Goal: Book appointment/travel/reservation

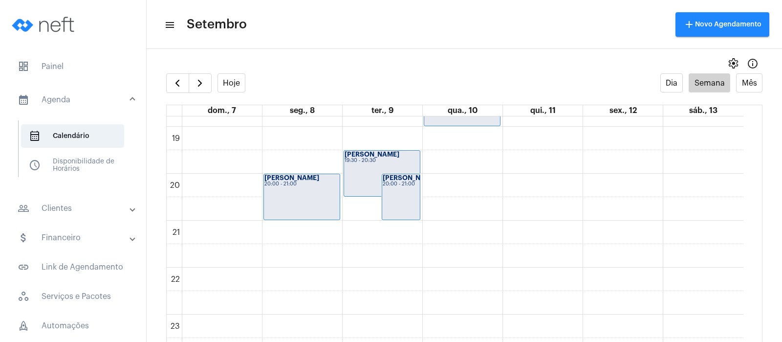
scroll to position [881, 0]
click at [204, 84] on span "button" at bounding box center [200, 83] width 12 height 12
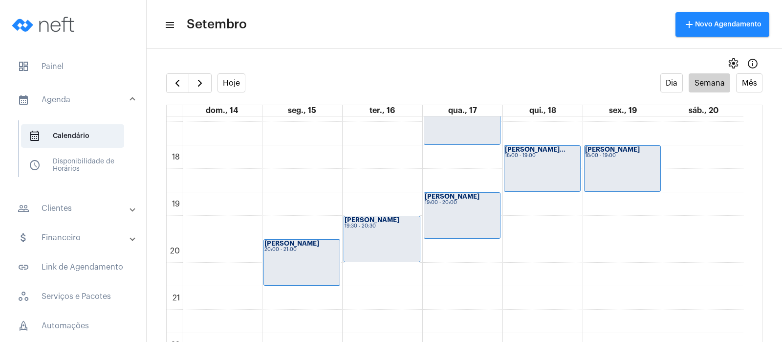
scroll to position [832, 0]
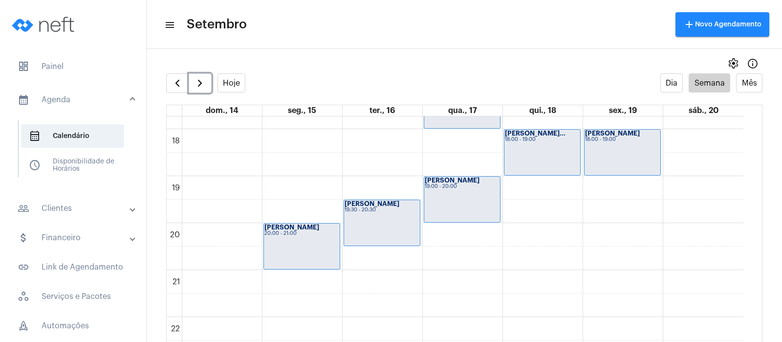
click at [453, 195] on div "[PERSON_NAME] 19:00 - 20:00" at bounding box center [462, 198] width 76 height 45
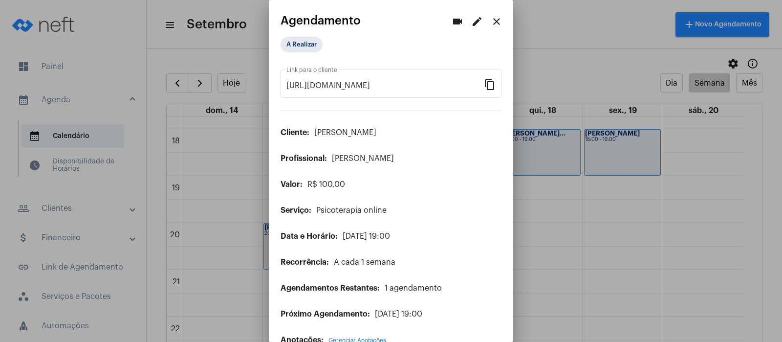
click at [471, 21] on mat-icon "edit" at bounding box center [477, 22] width 12 height 12
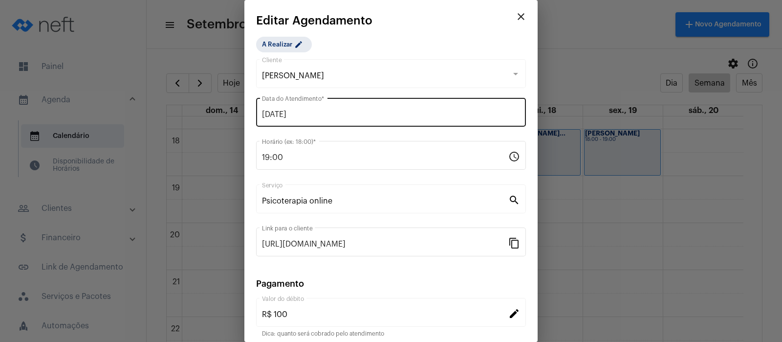
click at [284, 111] on input "[DATE]" at bounding box center [391, 114] width 258 height 9
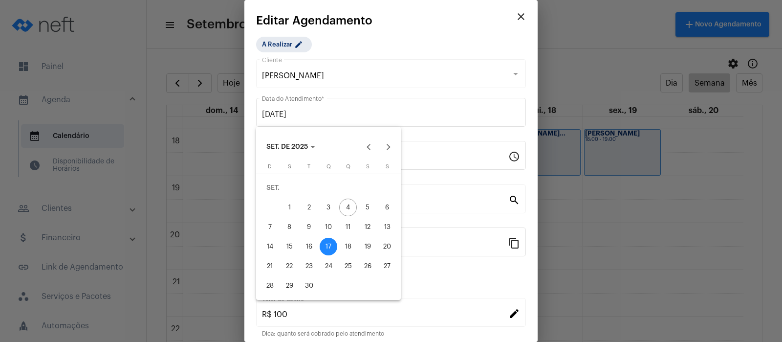
click at [305, 253] on div "16" at bounding box center [309, 246] width 18 height 18
type input "[DATE]"
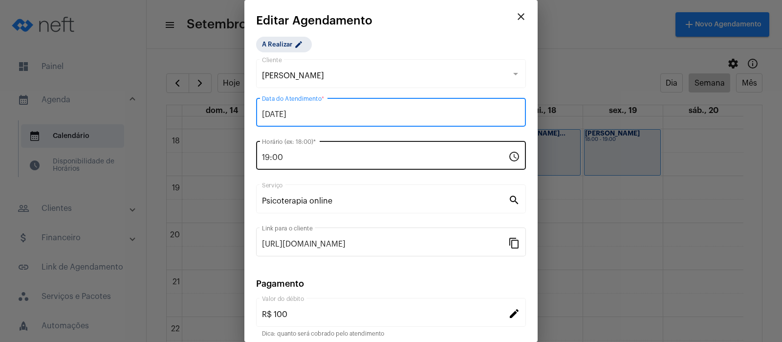
click at [284, 155] on input "19:00" at bounding box center [385, 157] width 246 height 9
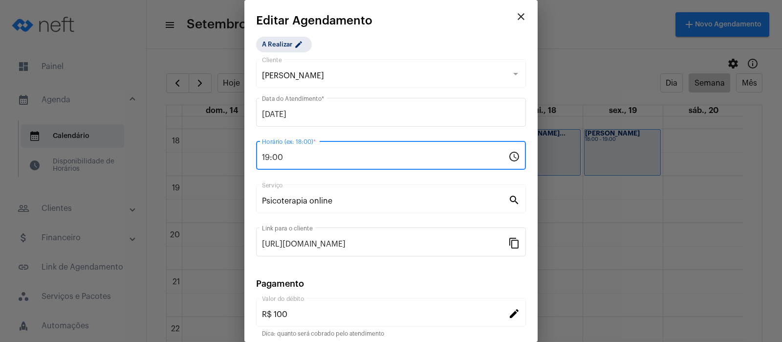
drag, startPoint x: 288, startPoint y: 158, endPoint x: 244, endPoint y: 151, distance: 45.1
click at [244, 151] on div "videocam edit close Agendamento A Realizar [URL][DOMAIN_NAME] Link para o clien…" at bounding box center [391, 171] width 782 height 342
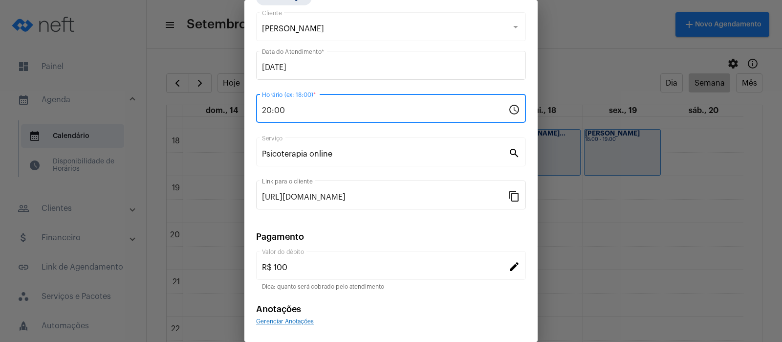
scroll to position [79, 0]
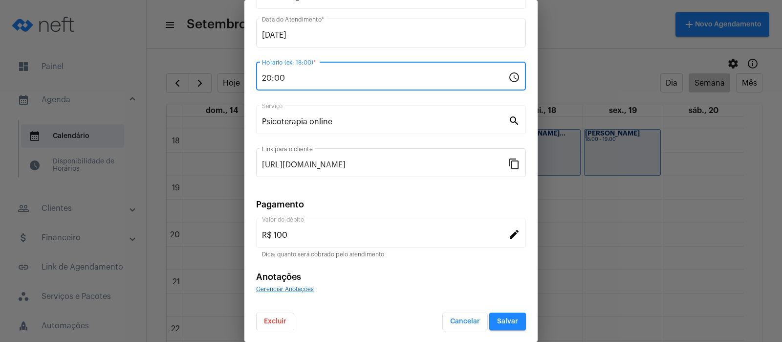
type input "20:00"
click at [497, 320] on span "Salvar" at bounding box center [507, 321] width 21 height 7
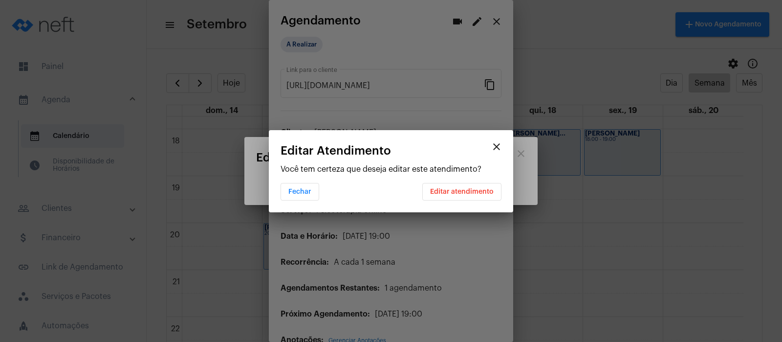
scroll to position [0, 0]
click at [442, 192] on span "Editar atendimento" at bounding box center [462, 191] width 64 height 7
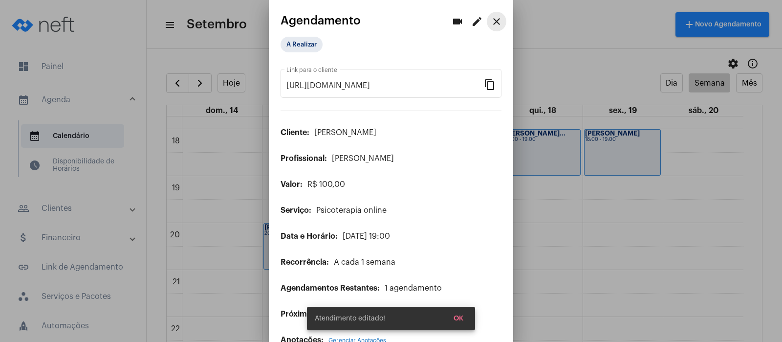
click at [491, 18] on mat-icon "close" at bounding box center [497, 22] width 12 height 12
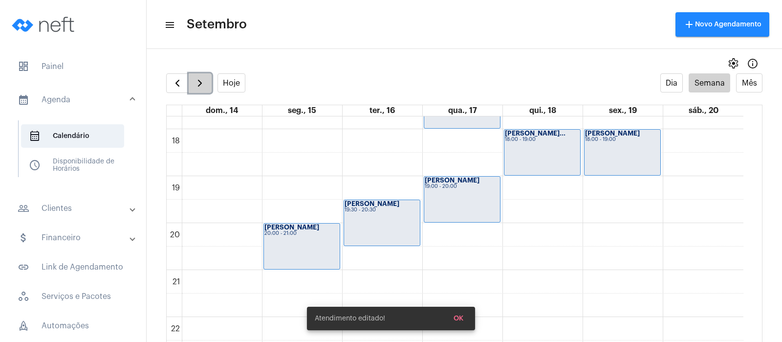
click at [201, 77] on span "button" at bounding box center [200, 83] width 12 height 12
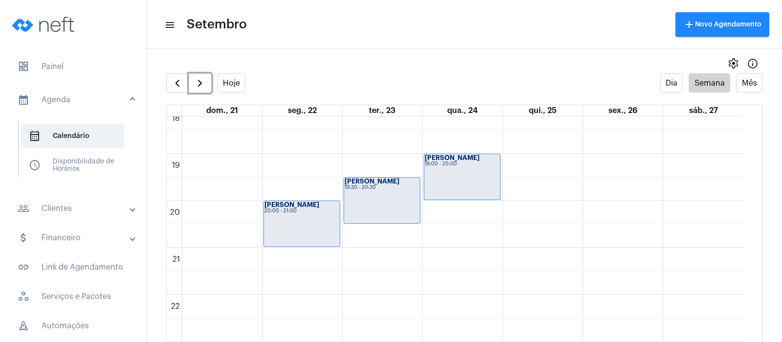
scroll to position [881, 0]
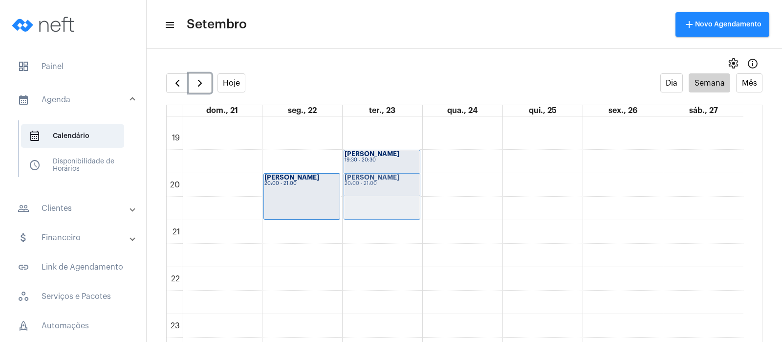
drag, startPoint x: 459, startPoint y: 153, endPoint x: 419, endPoint y: 191, distance: 54.6
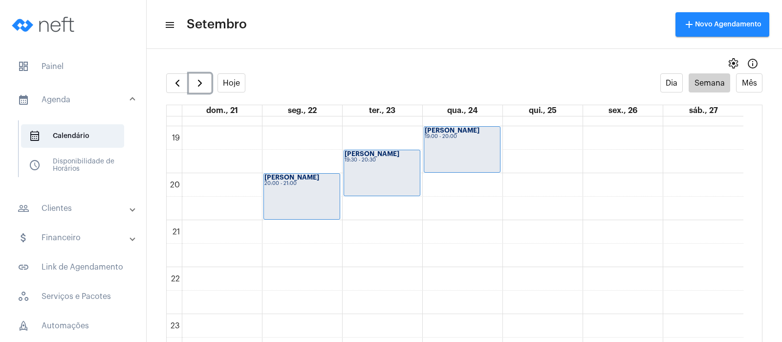
click at [442, 150] on div "[PERSON_NAME] 19:00 - 20:00" at bounding box center [462, 149] width 76 height 45
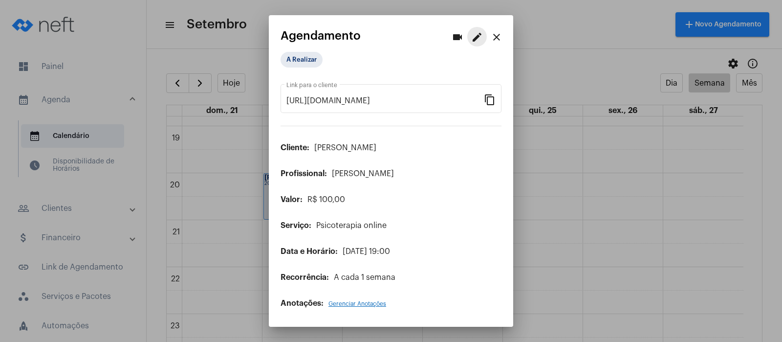
click at [473, 38] on mat-icon "edit" at bounding box center [477, 37] width 12 height 12
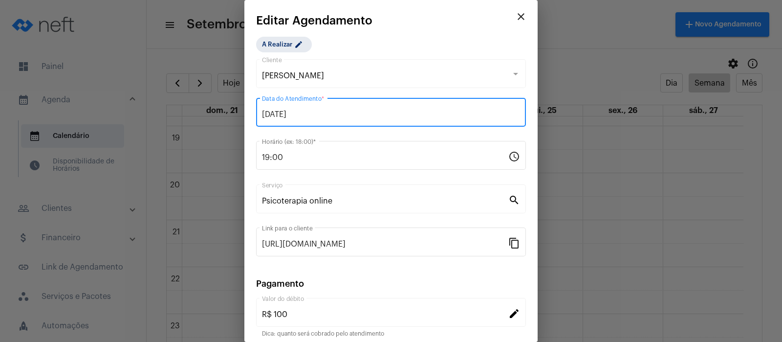
click at [291, 111] on input "[DATE]" at bounding box center [391, 114] width 258 height 9
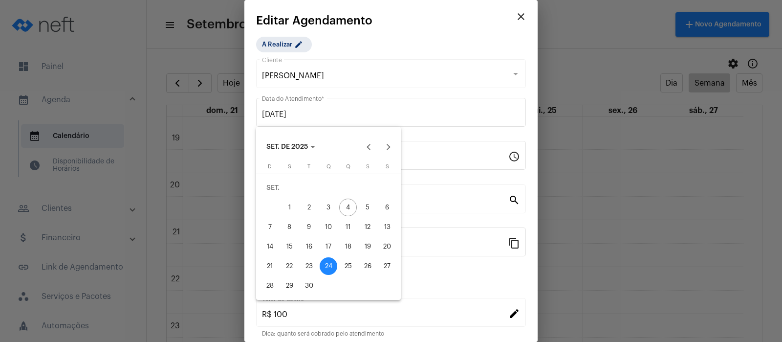
click at [307, 267] on div "23" at bounding box center [309, 266] width 18 height 18
type input "[DATE]"
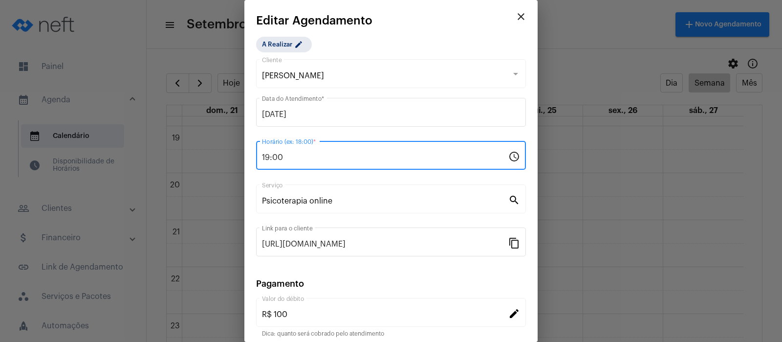
drag, startPoint x: 297, startPoint y: 153, endPoint x: 255, endPoint y: 156, distance: 42.1
click at [255, 156] on mat-dialog-container "close Editar Agendamento A Realizar edit Sofya de [PERSON_NAME] [DATE] Data do …" at bounding box center [390, 171] width 293 height 342
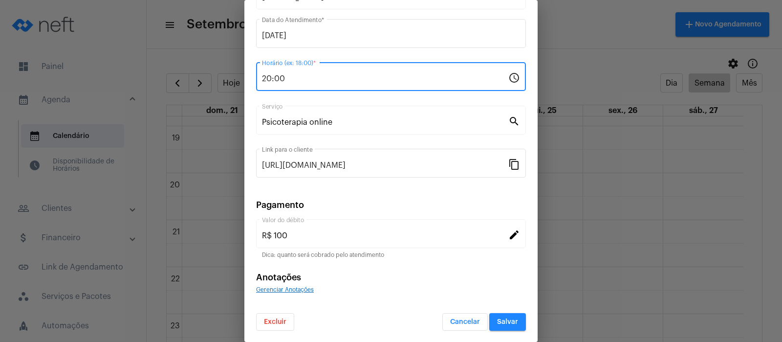
scroll to position [79, 0]
type input "20:00"
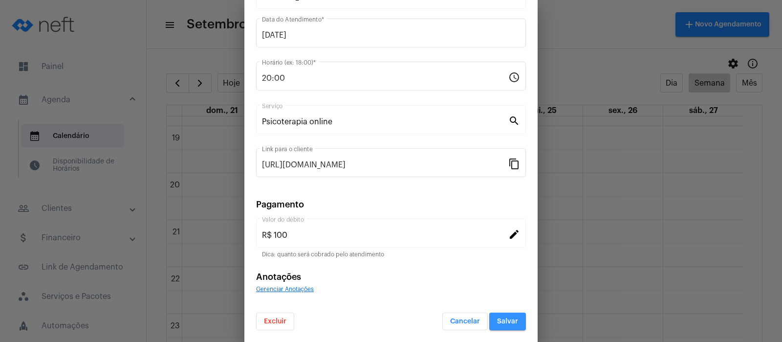
click at [494, 316] on button "Salvar" at bounding box center [507, 321] width 37 height 18
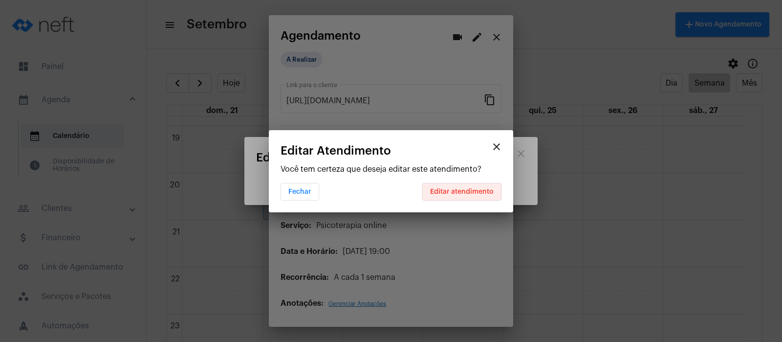
click at [471, 188] on span "Editar atendimento" at bounding box center [462, 191] width 64 height 7
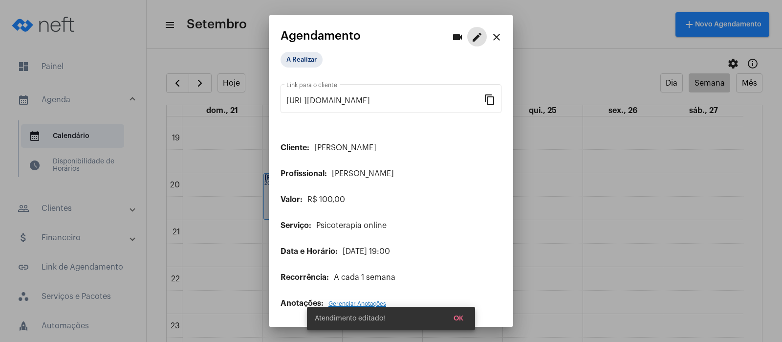
click at [500, 33] on mat-icon "close" at bounding box center [497, 37] width 12 height 12
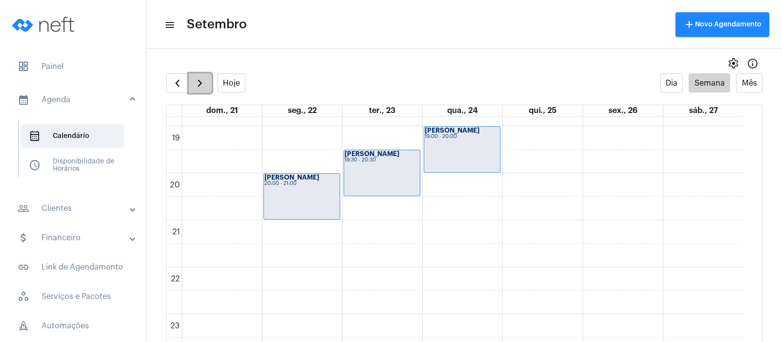
click at [197, 77] on span "button" at bounding box center [200, 83] width 12 height 12
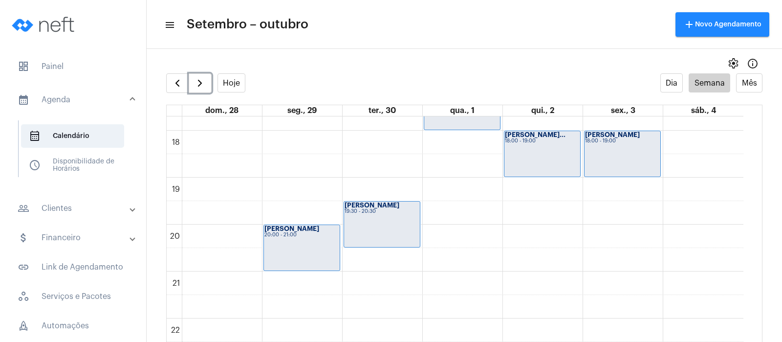
scroll to position [759, 0]
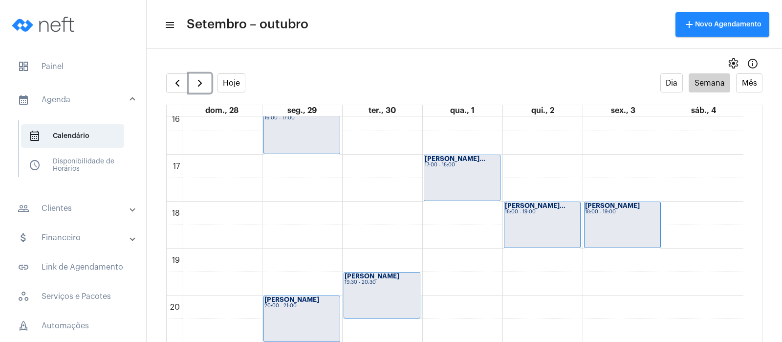
click at [422, 311] on td at bounding box center [462, 306] width 561 height 23
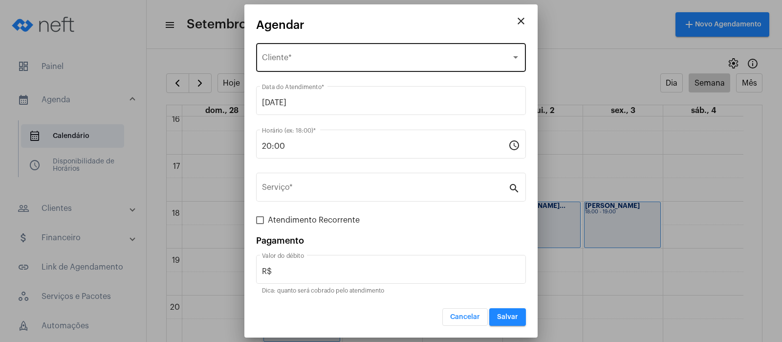
click at [289, 51] on div "Selecione o Cliente Cliente *" at bounding box center [391, 56] width 258 height 31
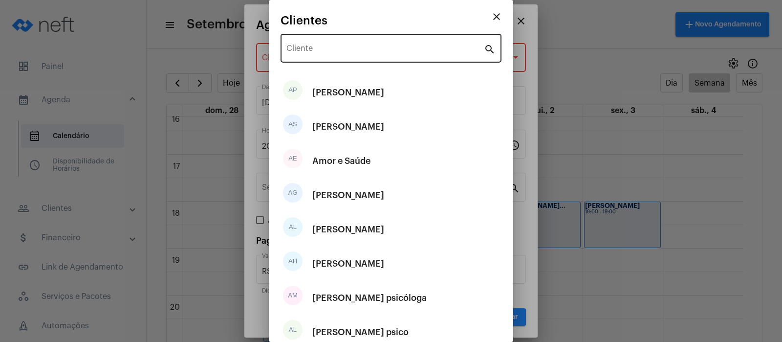
click at [309, 56] on div "Cliente" at bounding box center [384, 47] width 197 height 31
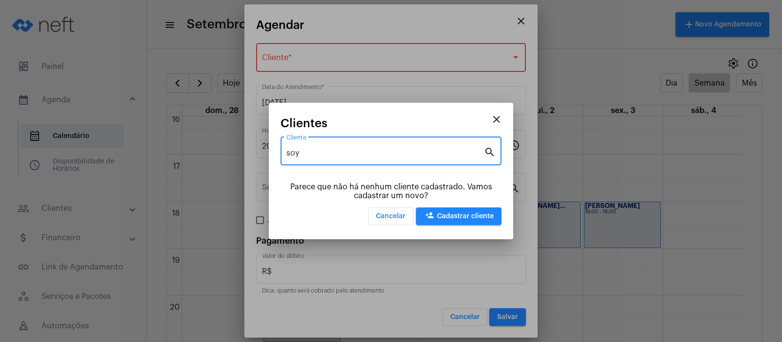
type input "soy"
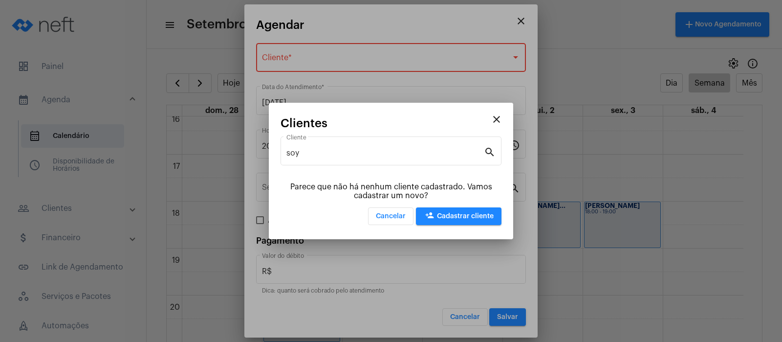
click at [307, 53] on div at bounding box center [391, 171] width 782 height 342
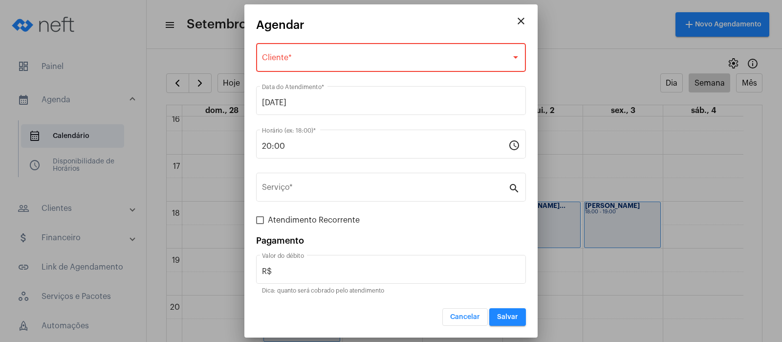
click at [307, 53] on div "Selecione o Cliente Cliente *" at bounding box center [391, 56] width 258 height 31
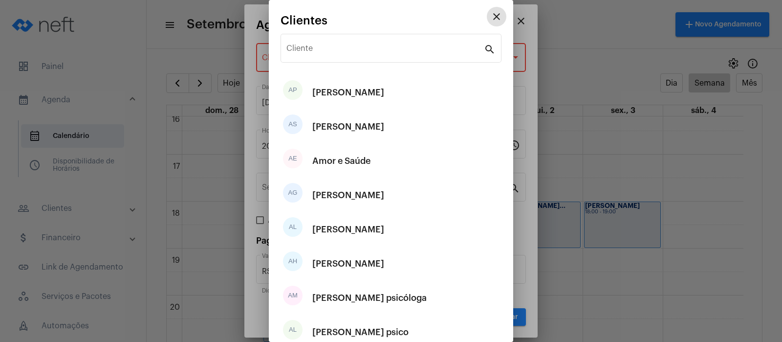
click at [307, 53] on input "Cliente" at bounding box center [384, 50] width 197 height 9
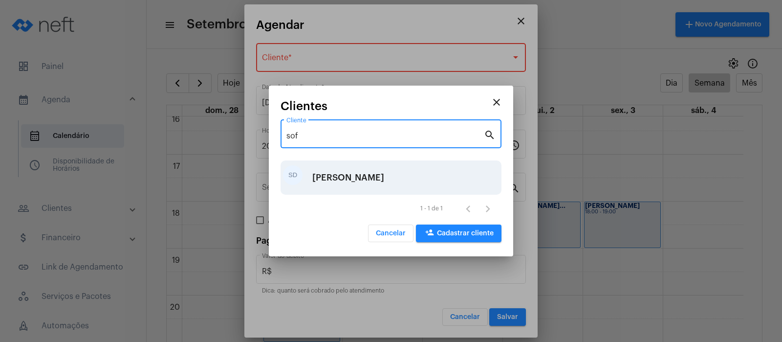
type input "sof"
click at [333, 175] on div "[PERSON_NAME]" at bounding box center [348, 177] width 72 height 29
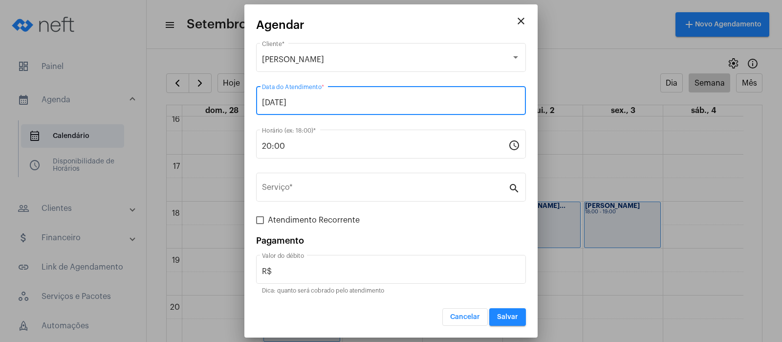
click at [277, 103] on input "[DATE]" at bounding box center [391, 102] width 258 height 9
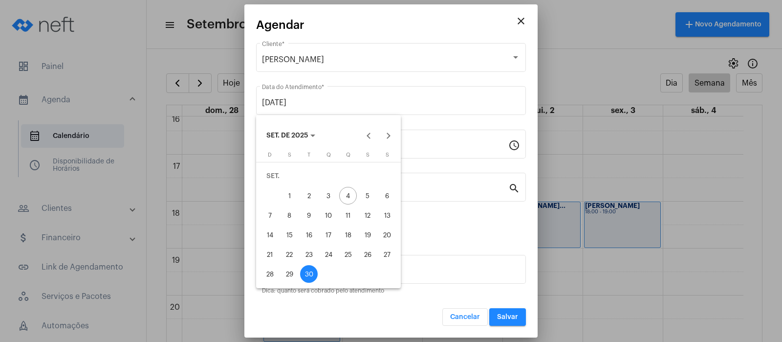
click at [438, 146] on div at bounding box center [391, 171] width 782 height 342
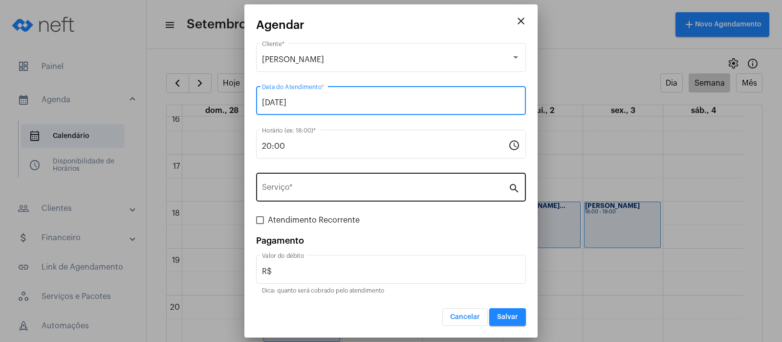
click at [299, 185] on input "Serviço *" at bounding box center [385, 189] width 246 height 9
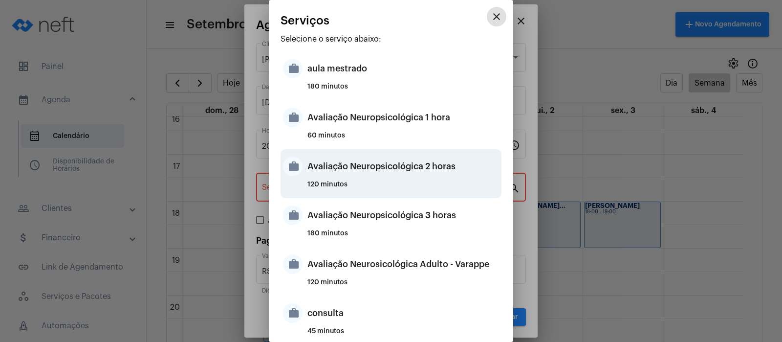
scroll to position [427, 0]
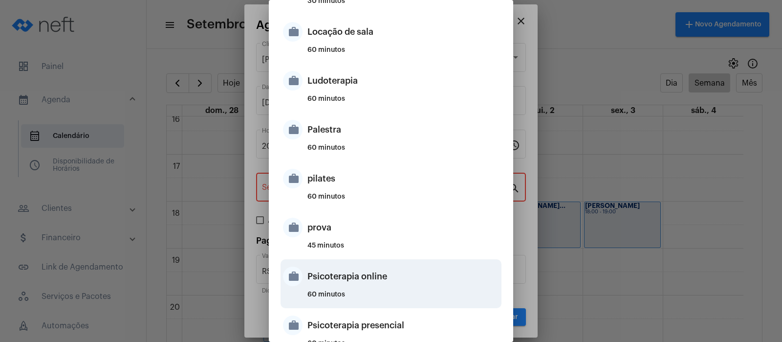
click at [364, 277] on div "Psicoterapia online" at bounding box center [403, 275] width 192 height 29
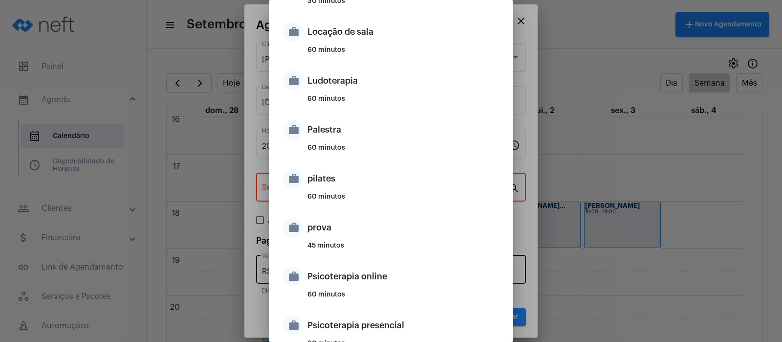
type input "Psicoterapia online"
type input "R$ 150"
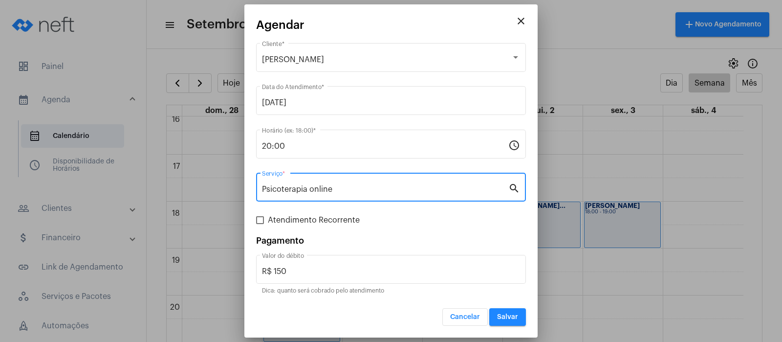
click at [260, 217] on span at bounding box center [260, 220] width 8 height 8
click at [260, 224] on input "Atendimento Recorrente" at bounding box center [259, 224] width 0 height 0
checkbox input "true"
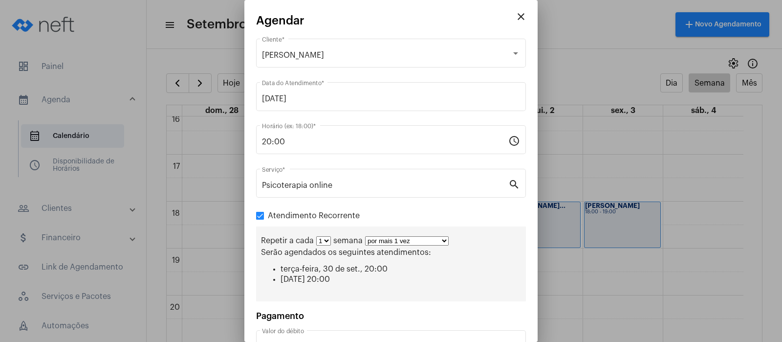
click at [445, 241] on select "por mais 1 vez por mais 2 vezes por mais 3 vezes por mais 4 vezes por mais 5 ve…" at bounding box center [407, 240] width 84 height 9
select select "9: 10"
click at [365, 236] on select "por mais 1 vez por mais 2 vezes por mais 3 vezes por mais 4 vezes por mais 5 ve…" at bounding box center [407, 240] width 84 height 9
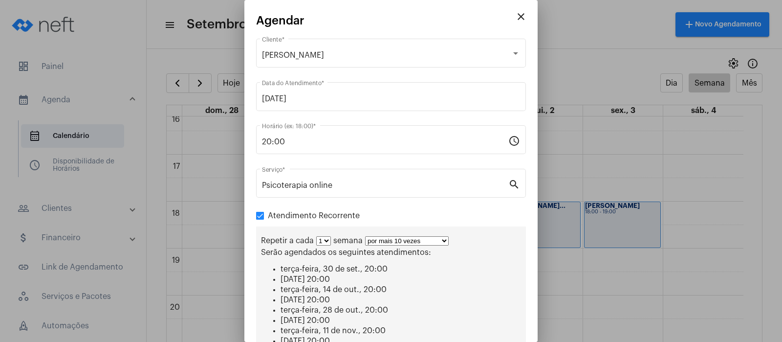
scroll to position [164, 0]
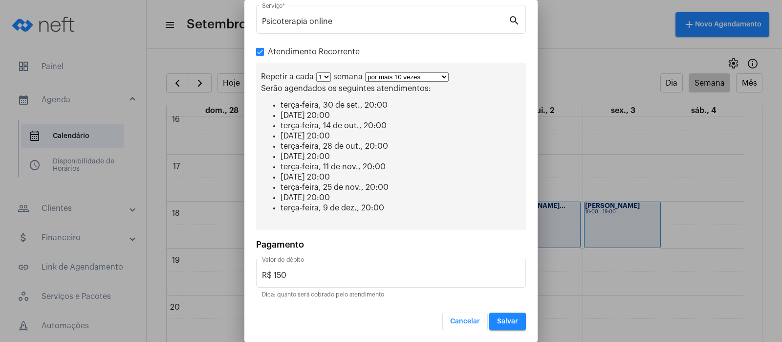
click at [497, 321] on span "Salvar" at bounding box center [507, 321] width 21 height 7
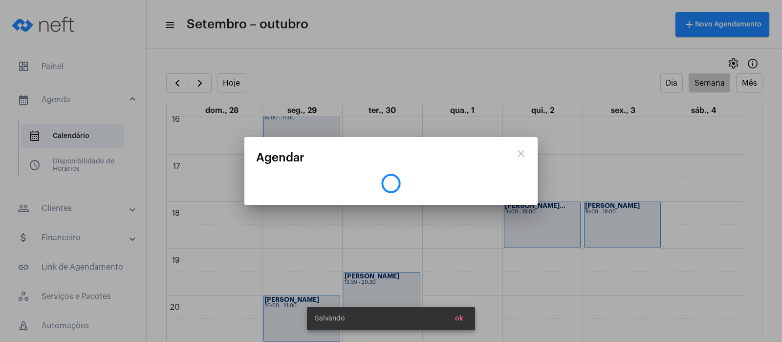
scroll to position [0, 0]
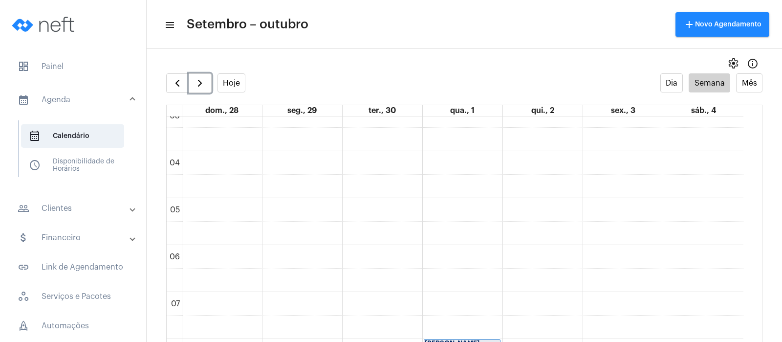
scroll to position [149, 0]
